Goal: Task Accomplishment & Management: Use online tool/utility

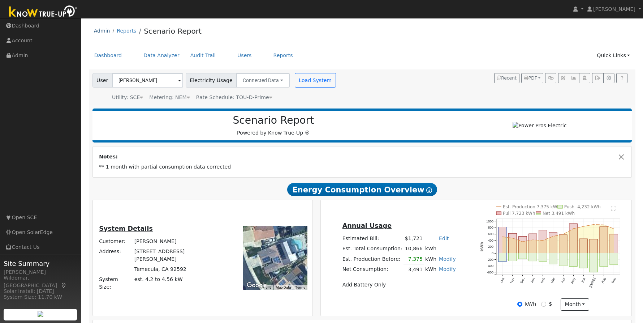
click at [105, 32] on link "Admin" at bounding box center [102, 31] width 16 height 6
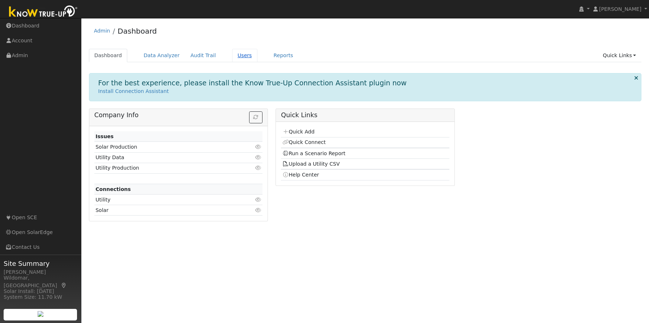
click at [232, 57] on link "Users" at bounding box center [244, 55] width 25 height 13
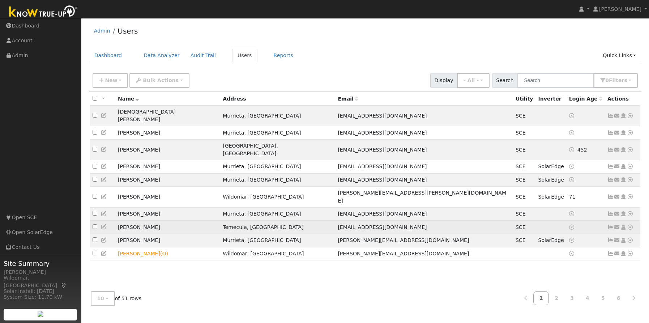
click at [608, 224] on icon at bounding box center [610, 226] width 7 height 5
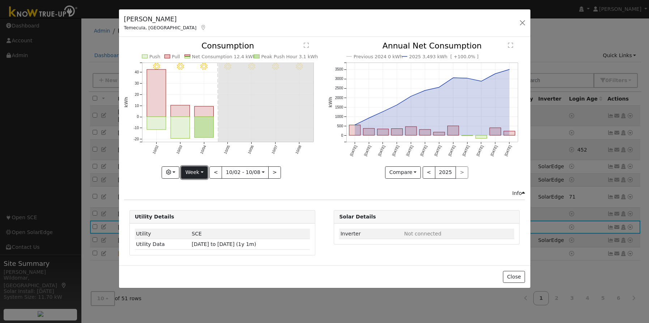
click at [198, 174] on button "Week" at bounding box center [194, 172] width 26 height 12
click at [202, 187] on link "Day" at bounding box center [206, 187] width 50 height 10
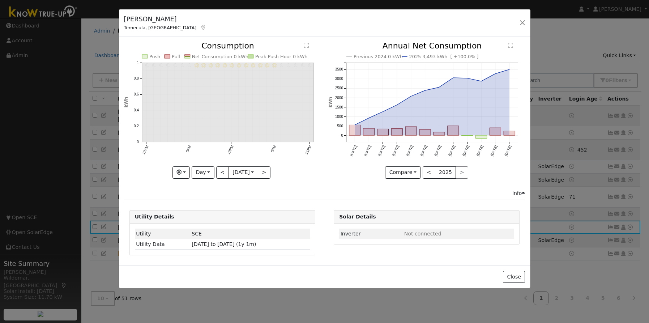
click at [211, 176] on div "Graphs Estimated Production Previous Year Consumption Previous Year Total Consu…" at bounding box center [222, 172] width 197 height 12
click at [216, 175] on button "<" at bounding box center [222, 172] width 13 height 12
click at [216, 174] on div at bounding box center [222, 110] width 197 height 136
click at [217, 173] on button "<" at bounding box center [222, 172] width 13 height 12
click at [218, 172] on button "<" at bounding box center [222, 172] width 13 height 12
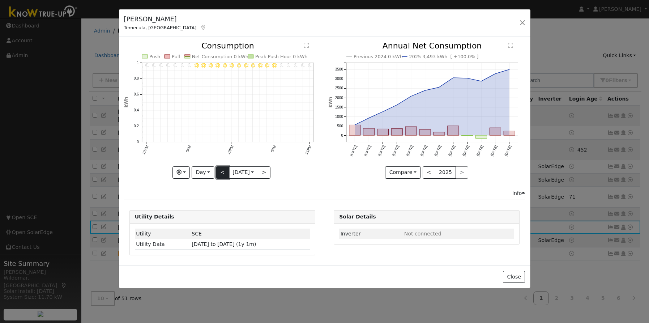
click at [218, 172] on button "<" at bounding box center [222, 172] width 13 height 12
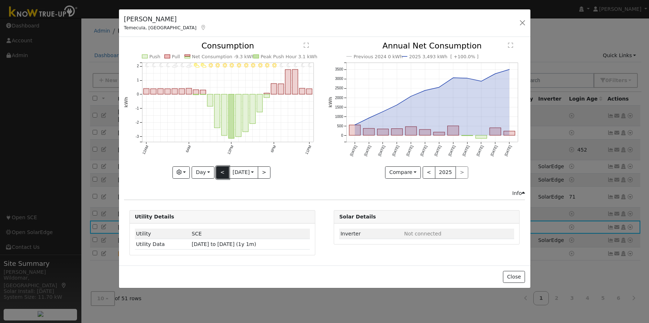
click at [218, 174] on button "<" at bounding box center [222, 172] width 13 height 12
click at [220, 172] on button "<" at bounding box center [222, 172] width 13 height 12
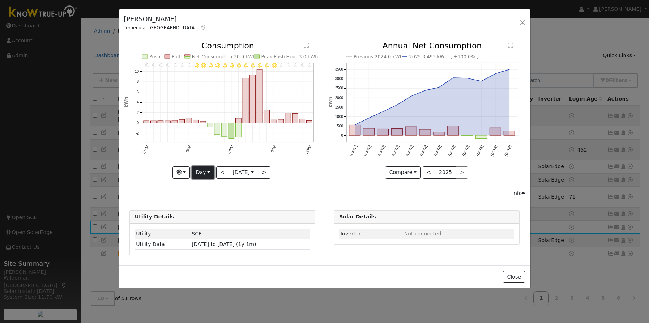
click at [194, 172] on button "Day" at bounding box center [203, 172] width 22 height 12
click at [206, 218] on link "Year" at bounding box center [217, 218] width 50 height 10
type input "[DATE]"
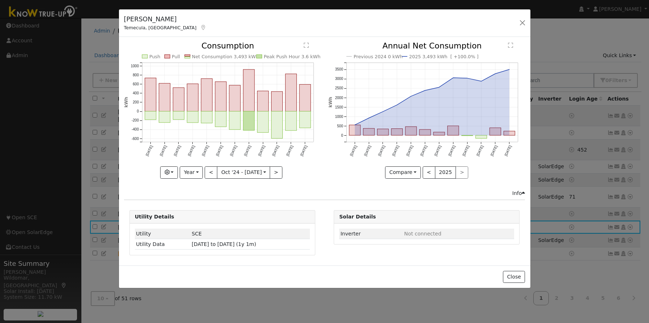
click at [319, 13] on div "[PERSON_NAME] Temecula, [GEOGRAPHIC_DATA] Default Account Default Account [STRE…" at bounding box center [324, 23] width 411 height 28
click at [522, 23] on button "button" at bounding box center [522, 23] width 10 height 10
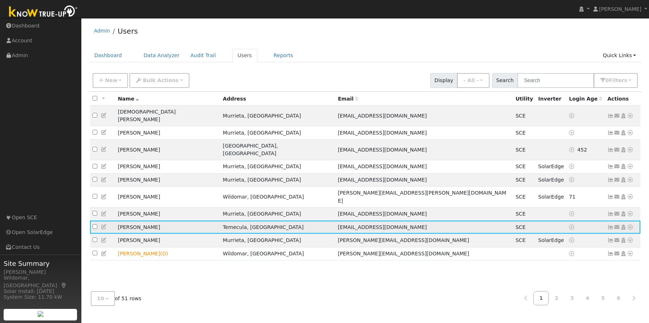
click at [609, 224] on icon at bounding box center [610, 226] width 7 height 5
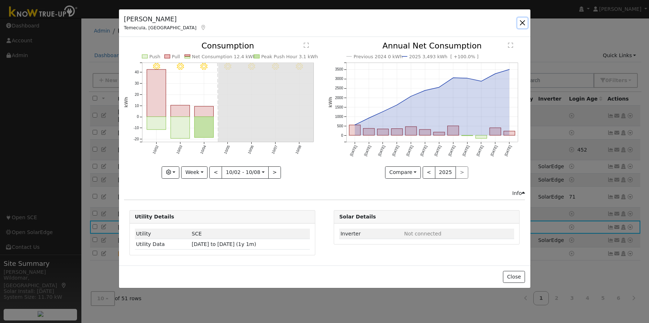
click at [522, 23] on button "button" at bounding box center [522, 23] width 10 height 10
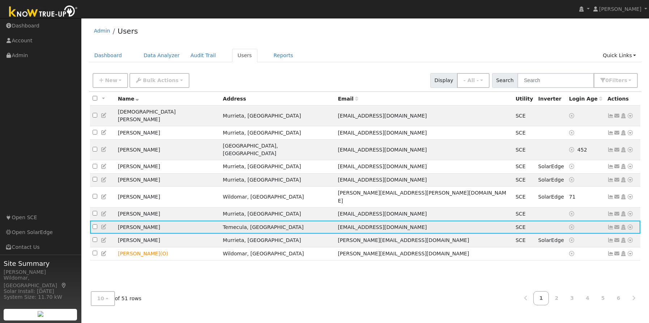
click at [630, 224] on icon at bounding box center [630, 226] width 7 height 5
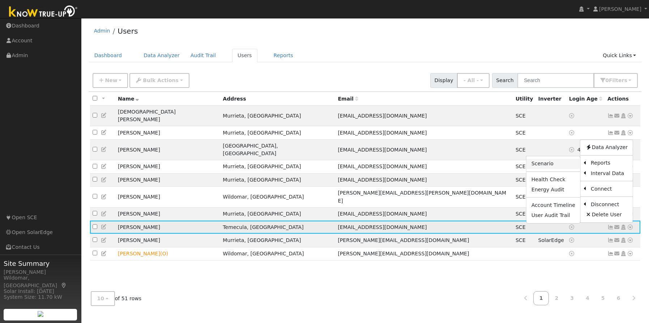
click at [539, 159] on link "Scenario" at bounding box center [553, 164] width 54 height 10
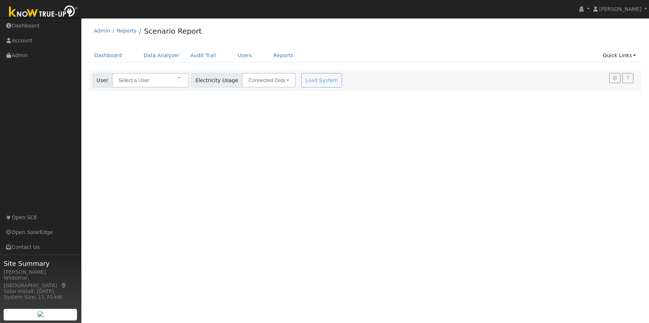
type input "Jason Claybaugh"
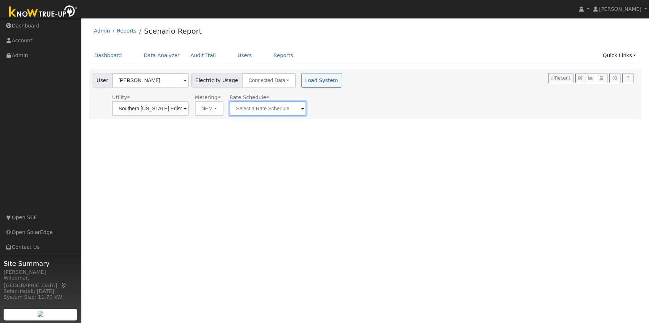
click at [248, 108] on input "text" at bounding box center [267, 108] width 77 height 14
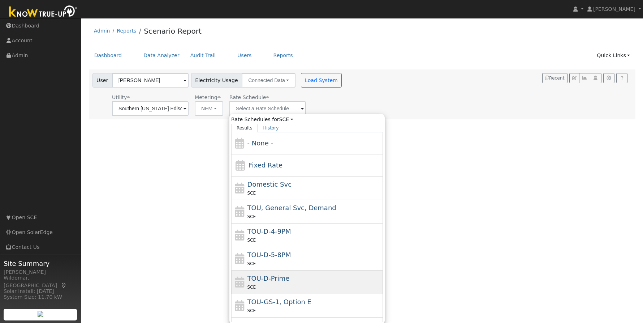
click at [290, 276] on div "TOU-D-Prime SCE" at bounding box center [315, 281] width 134 height 17
type input "TOU-D-Prime"
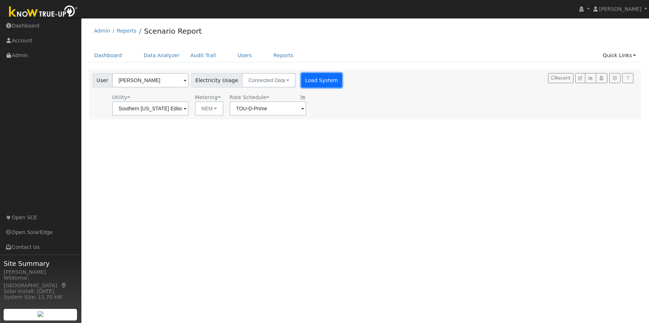
click at [308, 80] on button "Load System" at bounding box center [321, 80] width 41 height 14
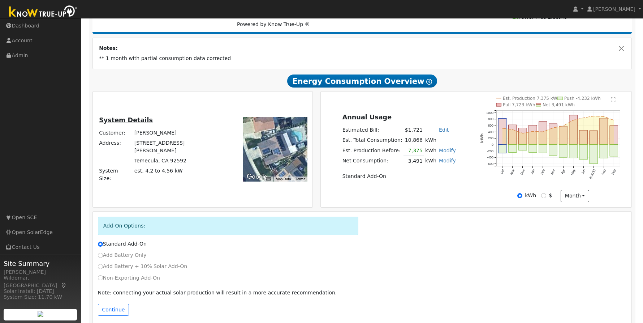
scroll to position [121, 0]
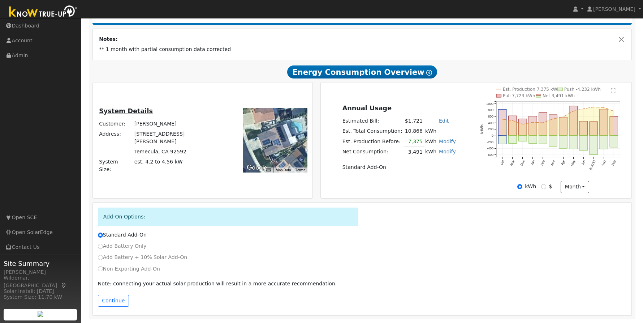
click at [111, 268] on label "Non-Exporting Add-On" at bounding box center [129, 269] width 62 height 8
click at [103, 268] on input "Non-Exporting Add-On" at bounding box center [100, 268] width 5 height 5
radio input "true"
radio input "false"
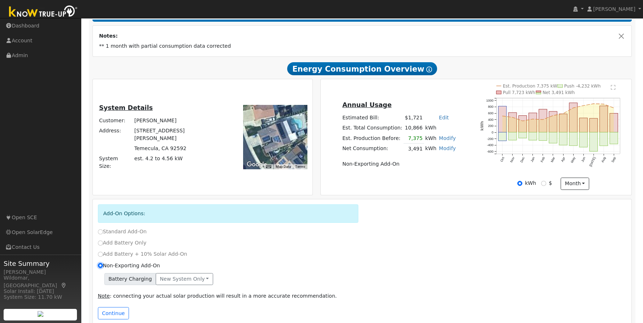
scroll to position [136, 0]
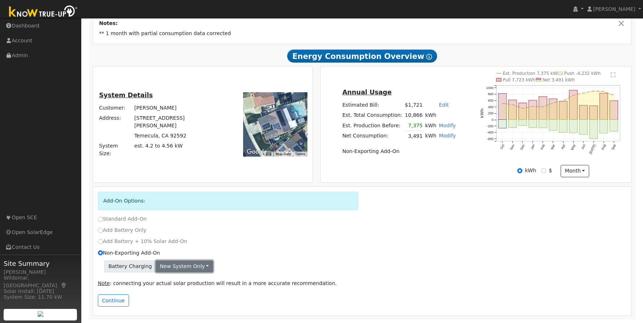
click at [174, 267] on button "New system only" at bounding box center [184, 266] width 57 height 12
click at [111, 242] on label "Add Battery + 10% Solar Add-On" at bounding box center [143, 241] width 90 height 8
click at [103, 242] on input "Add Battery + 10% Solar Add-On" at bounding box center [100, 241] width 5 height 5
radio input "true"
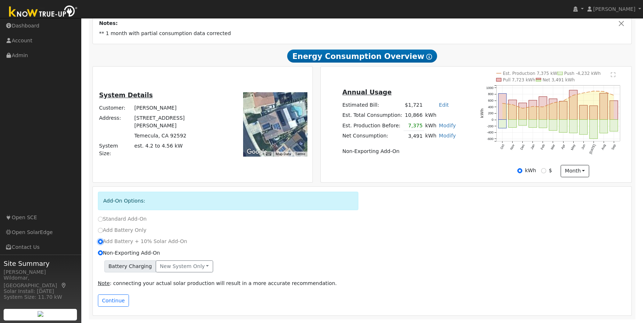
radio input "false"
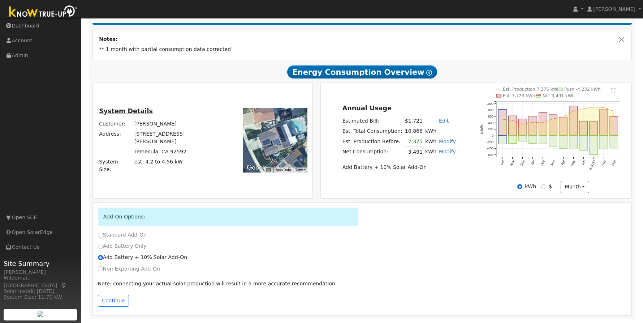
click at [118, 245] on label "Add Battery Only" at bounding box center [122, 246] width 49 height 8
click at [103, 245] on input "Add Battery Only" at bounding box center [100, 246] width 5 height 5
radio input "true"
radio input "false"
click at [123, 236] on label "Standard Add-On" at bounding box center [122, 235] width 49 height 8
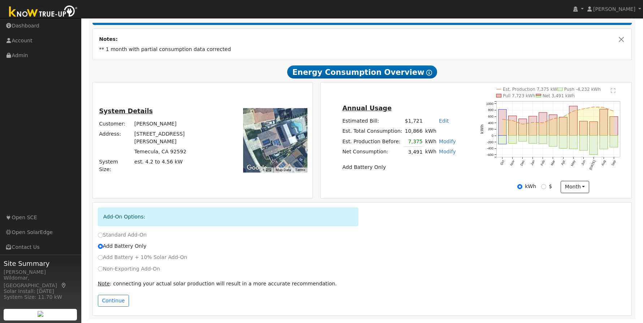
click at [103, 236] on input "Standard Add-On" at bounding box center [100, 234] width 5 height 5
radio input "true"
radio input "false"
click at [116, 303] on button "Continue" at bounding box center [113, 301] width 31 height 12
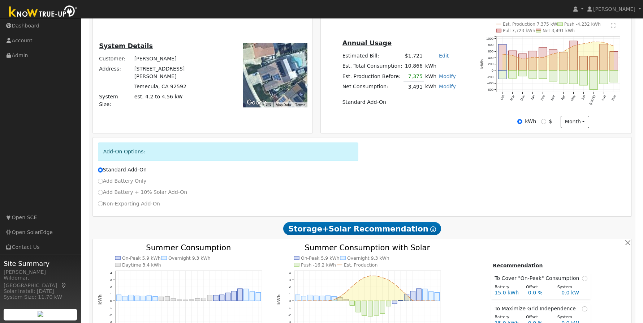
scroll to position [327, 0]
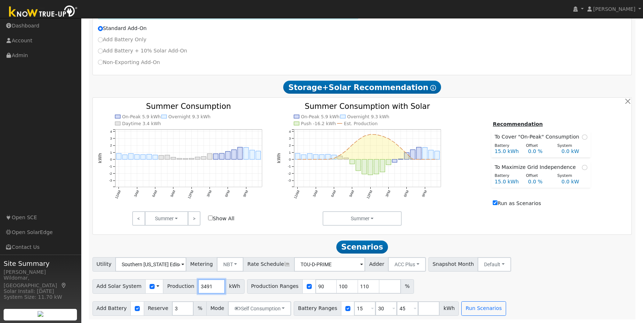
click at [207, 289] on input "3491" at bounding box center [211, 286] width 27 height 14
drag, startPoint x: 206, startPoint y: 288, endPoint x: 190, endPoint y: 290, distance: 16.0
click at [198, 290] on input "3491" at bounding box center [211, 286] width 27 height 14
type input "10866"
click at [223, 263] on button "NBT" at bounding box center [230, 264] width 27 height 14
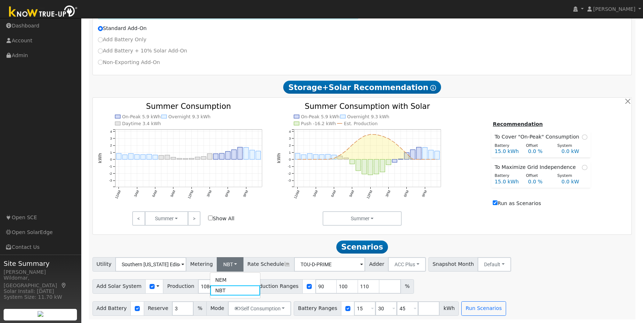
click at [253, 239] on div "Scenario Report Powered by Know True-Up ® Notes: ** 1 month with partial consum…" at bounding box center [362, 50] width 547 height 538
click at [465, 306] on button "Run Scenarios" at bounding box center [484, 308] width 44 height 14
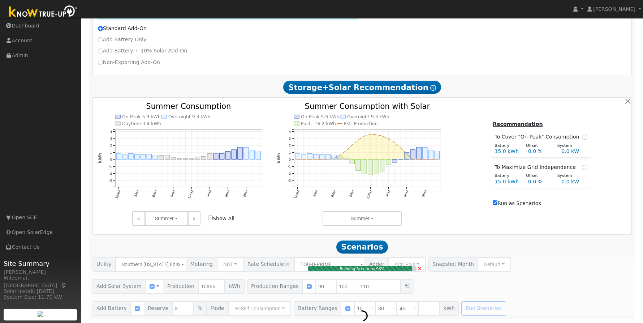
type input "8.0"
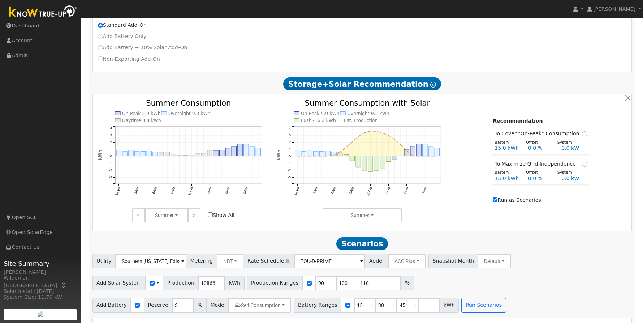
scroll to position [545, 0]
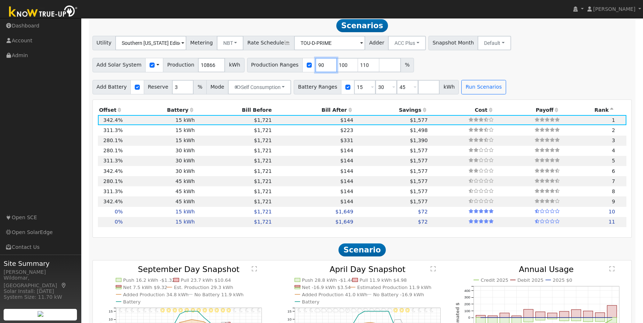
click at [316, 69] on input "90" at bounding box center [327, 65] width 22 height 14
type input "100"
type input "110"
type input "100"
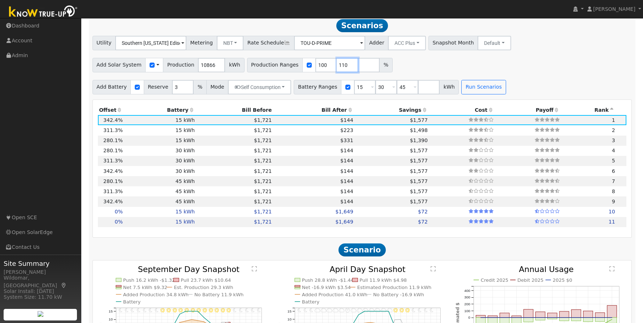
click at [337, 67] on input "110" at bounding box center [348, 65] width 22 height 14
click at [397, 90] on input "45" at bounding box center [408, 87] width 22 height 14
click at [440, 90] on button "Run Scenarios" at bounding box center [462, 87] width 44 height 14
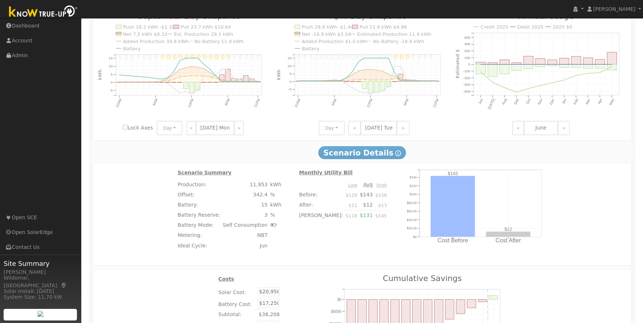
scroll to position [834, 0]
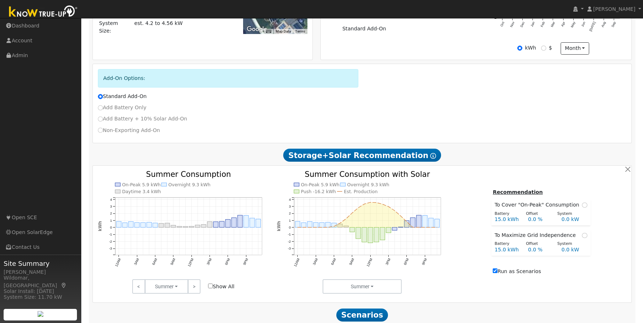
type input "7.2"
type input "$19,052"
type input "$10,891"
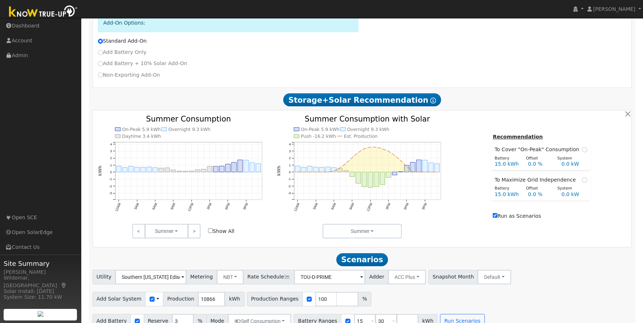
scroll to position [347, 0]
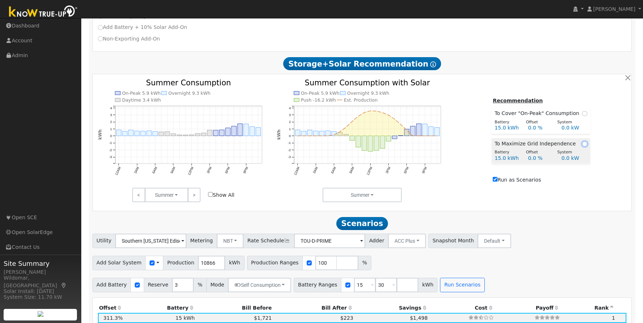
click at [582, 146] on input "radio" at bounding box center [584, 143] width 5 height 5
radio input "true"
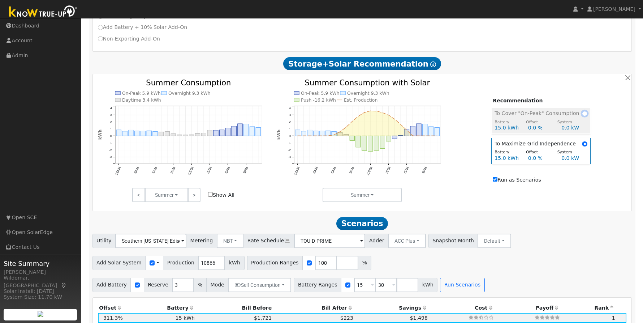
click at [582, 116] on input "radio" at bounding box center [584, 113] width 5 height 5
radio input "true"
click at [584, 145] on input "radio" at bounding box center [584, 143] width 5 height 5
radio input "true"
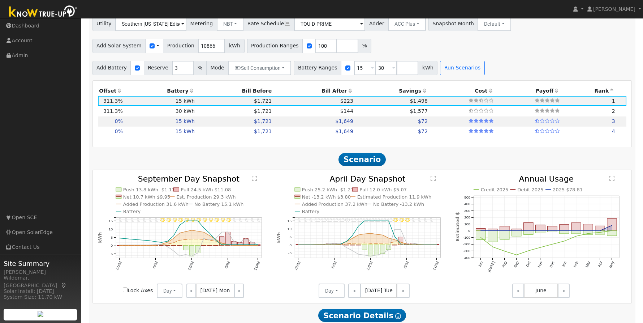
scroll to position [420, 0]
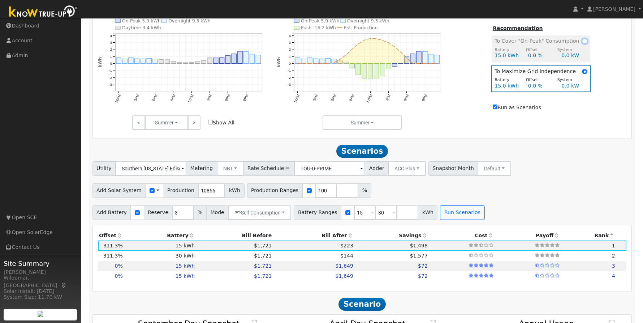
click at [582, 44] on input "radio" at bounding box center [584, 41] width 5 height 5
radio input "true"
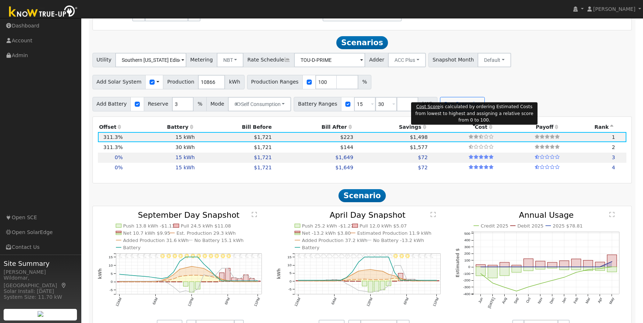
scroll to position [383, 0]
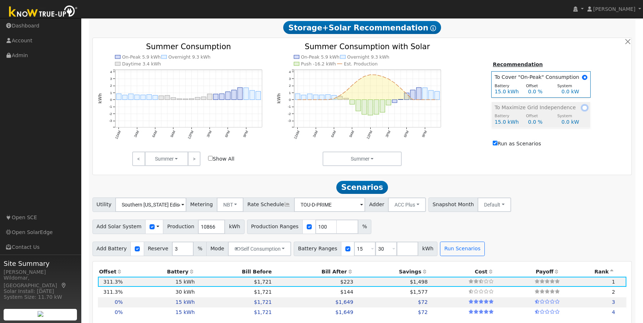
click at [583, 110] on input "radio" at bounding box center [584, 107] width 5 height 5
radio input "true"
radio input "false"
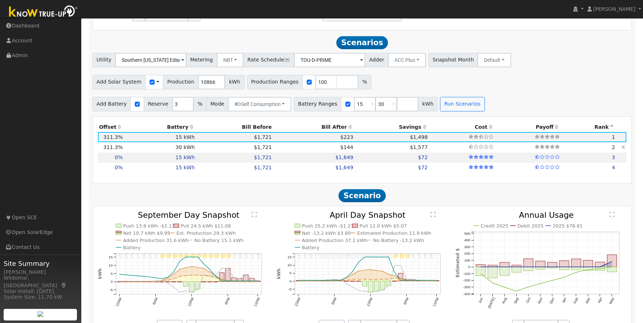
scroll to position [564, 0]
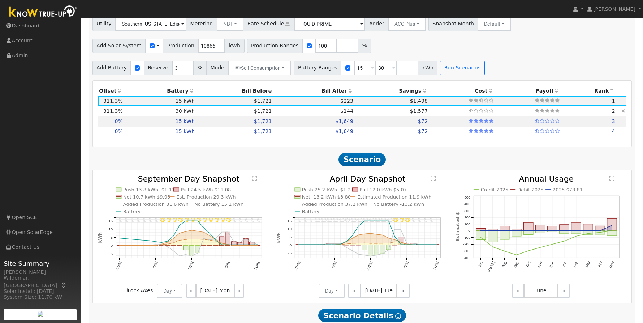
click at [186, 111] on td "30 kWh" at bounding box center [160, 111] width 72 height 10
type input "$34,500"
type input "$16,066"
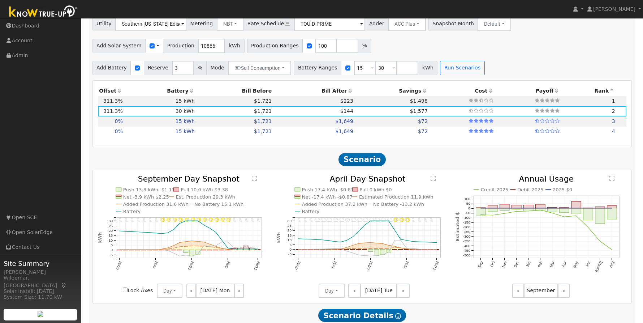
scroll to position [600, 0]
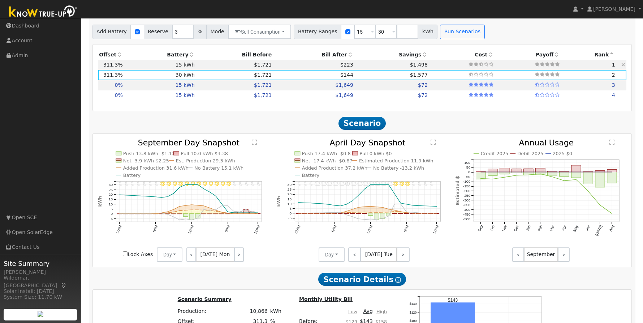
click at [196, 68] on td "$1,721" at bounding box center [234, 65] width 77 height 10
type input "$17,250"
type input "$10,891"
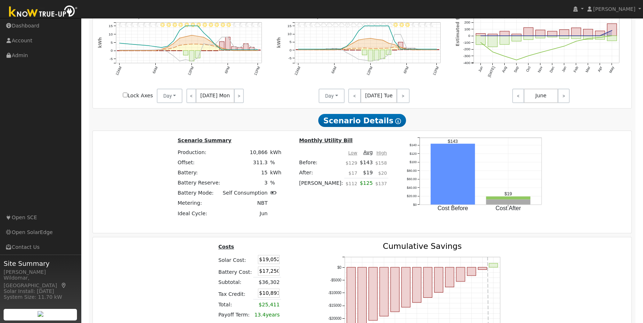
scroll to position [889, 0]
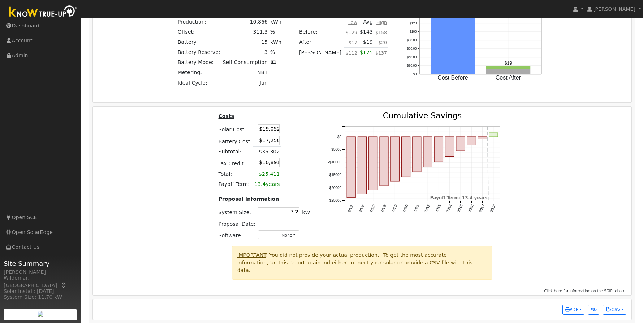
drag, startPoint x: 258, startPoint y: 144, endPoint x: 300, endPoint y: 144, distance: 41.6
click at [300, 144] on table "Costs Solar Cost: $19,052 Battery Cost: $17,250 Subtotal: $36,302 Tax Credit: $…" at bounding box center [264, 150] width 94 height 77
type input "$18,985"
type input "$11,411"
type input "$15,694"
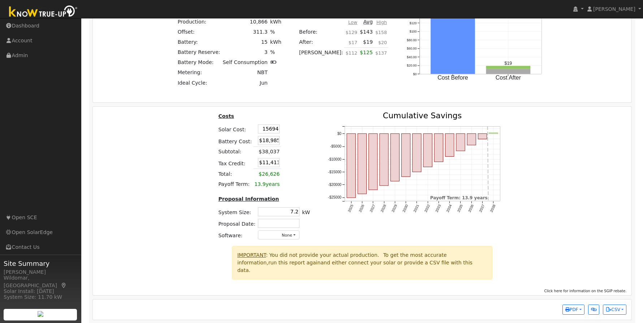
type input "$10,404"
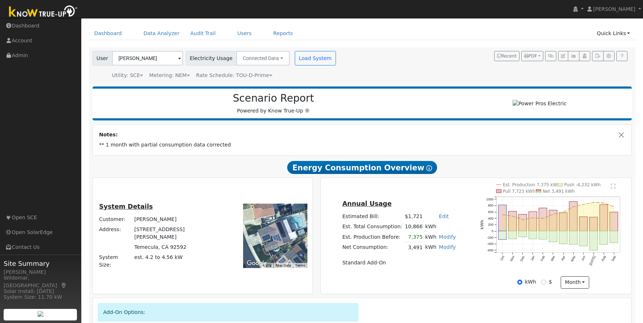
scroll to position [0, 0]
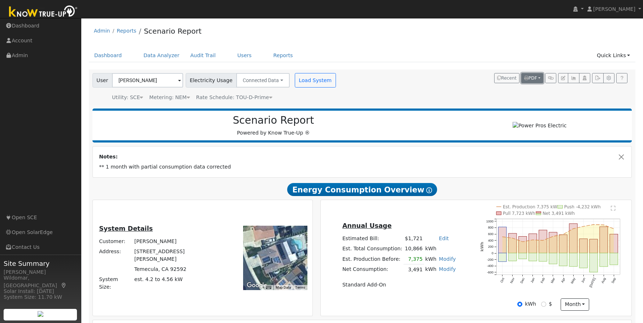
click at [529, 78] on span "PDF" at bounding box center [530, 78] width 13 height 5
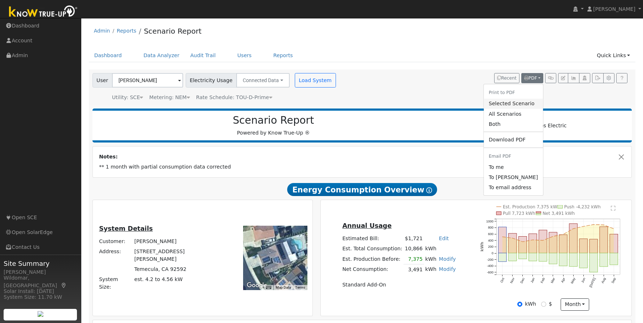
click at [509, 104] on link "Selected Scenario" at bounding box center [513, 104] width 59 height 10
